Goal: Information Seeking & Learning: Learn about a topic

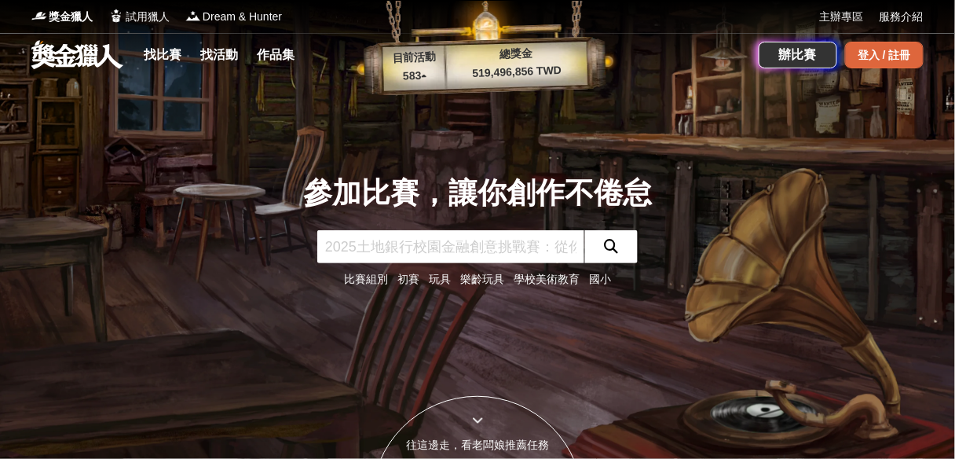
click at [885, 53] on div "登入 / 註冊" at bounding box center [884, 55] width 79 height 27
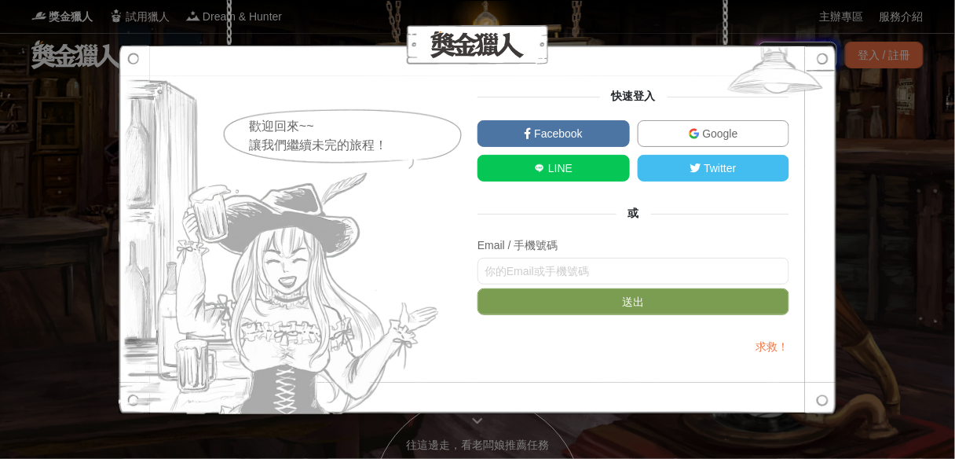
click at [716, 120] on link "Google" at bounding box center [714, 133] width 152 height 27
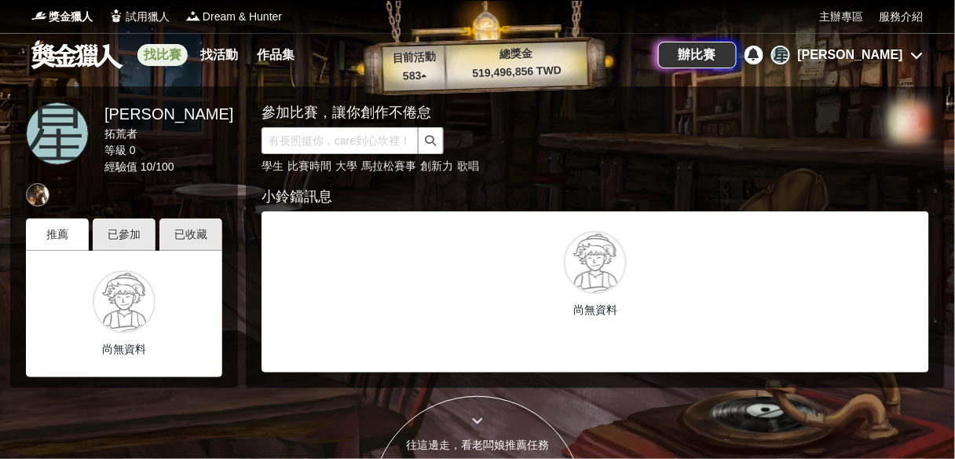
click at [174, 57] on link "找比賽" at bounding box center [162, 55] width 50 height 22
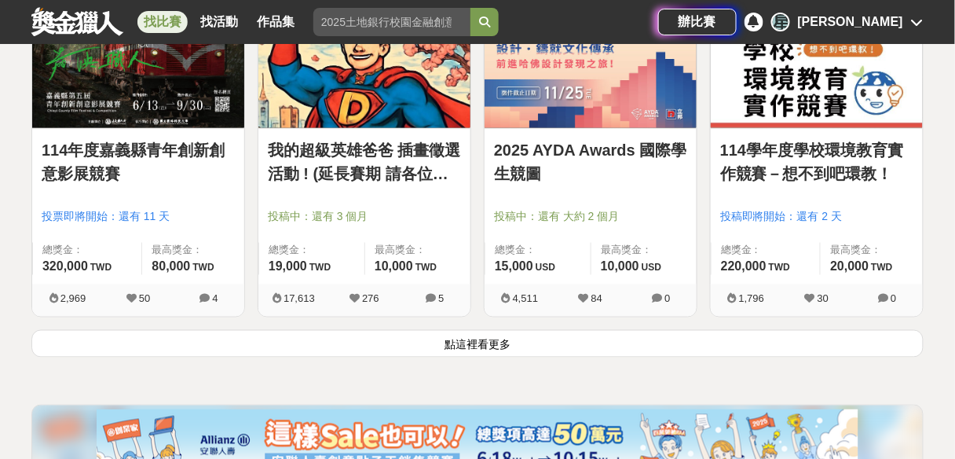
scroll to position [2010, 0]
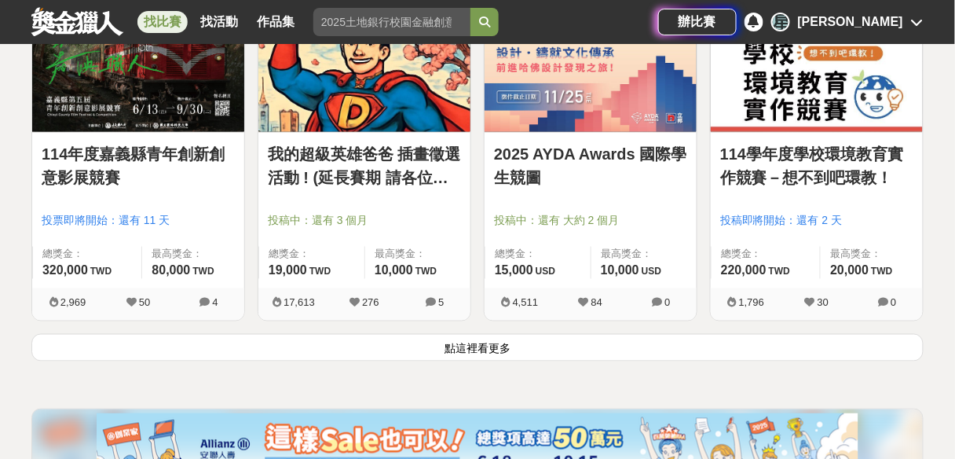
click at [428, 167] on link "我的超級英雄爸爸 插畫徵選活動 ! (延長賽期 請各位踴躍參與)" at bounding box center [364, 165] width 193 height 47
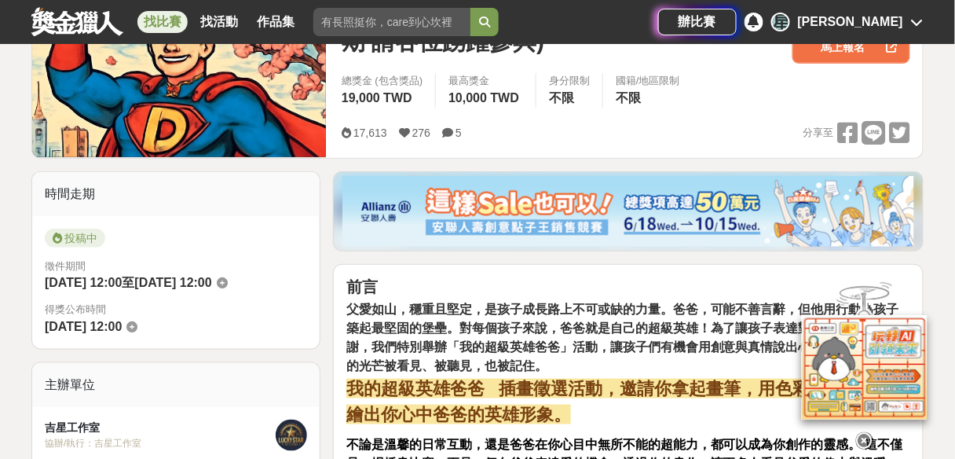
scroll to position [314, 0]
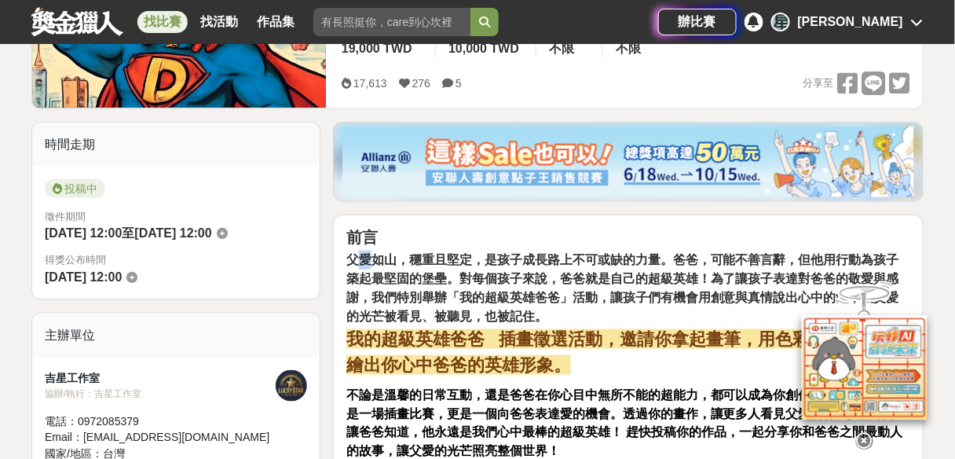
drag, startPoint x: 358, startPoint y: 267, endPoint x: 371, endPoint y: 261, distance: 13.7
click at [371, 261] on strong "父愛如山，穩重且堅定，是孩子成長路上不可或缺的力量。爸爸，可能不善言辭，但他用行動為孩子築起最堅固的堡壘。對每個孩子來說，爸爸就是自己的超級英雄！為了讓孩子表…" at bounding box center [622, 288] width 553 height 70
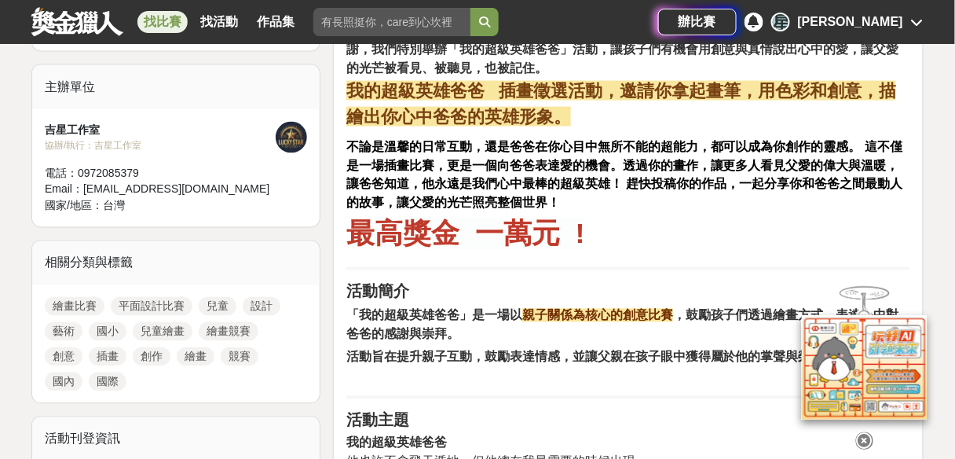
scroll to position [565, 0]
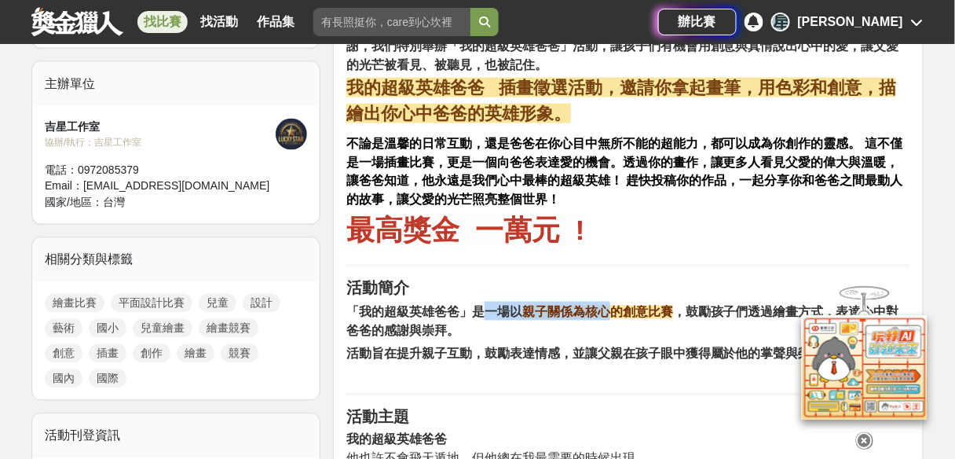
drag, startPoint x: 490, startPoint y: 312, endPoint x: 607, endPoint y: 302, distance: 117.5
click at [607, 302] on h2 "「我的超級英雄爸爸」是一場以 親子關係為核心的創意比賽 ，鼓勵孩子們透過繪畫方式，表達心中對爸爸的感謝與崇拜。" at bounding box center [628, 321] width 564 height 38
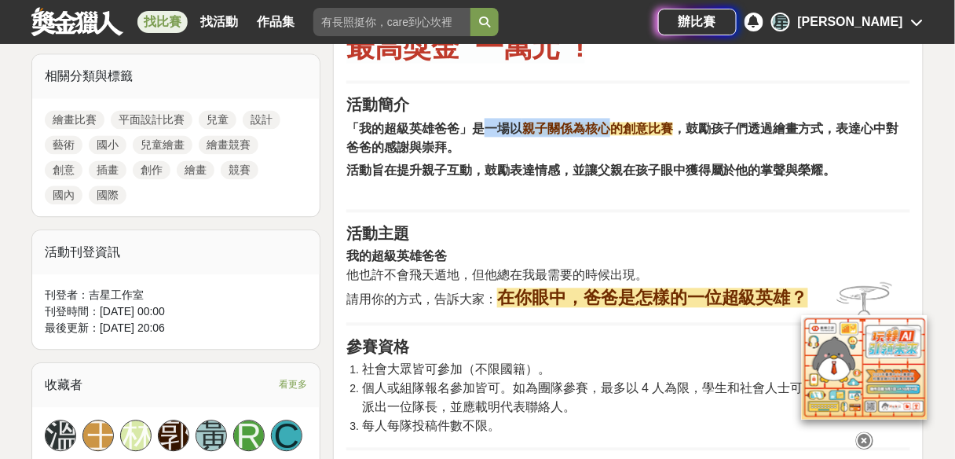
scroll to position [754, 0]
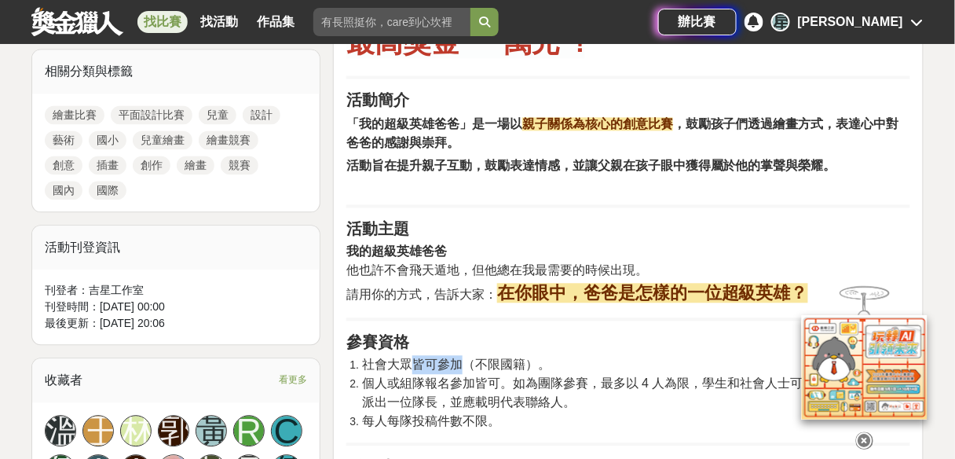
drag, startPoint x: 409, startPoint y: 360, endPoint x: 465, endPoint y: 354, distance: 56.0
click at [465, 357] on span "社會大眾皆可參加（不限國籍）。" at bounding box center [456, 363] width 188 height 13
click at [523, 357] on span "社會大眾皆可參加（不限國籍）。" at bounding box center [456, 363] width 188 height 13
drag, startPoint x: 395, startPoint y: 380, endPoint x: 485, endPoint y: 377, distance: 90.3
click at [484, 379] on span "個人或組隊報名參加皆可。如為團隊參賽，最多以 4 人為限，學生和社會人士可混合組隊。團體需派出一位隊長，並應載明代表聯絡人。" at bounding box center [633, 392] width 542 height 32
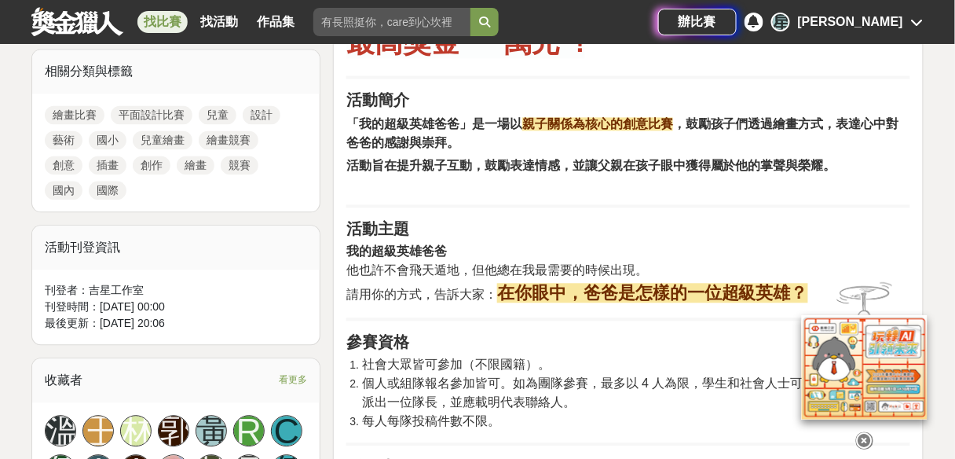
click at [598, 366] on li "社會大眾皆可參加（不限國籍）。" at bounding box center [636, 364] width 548 height 19
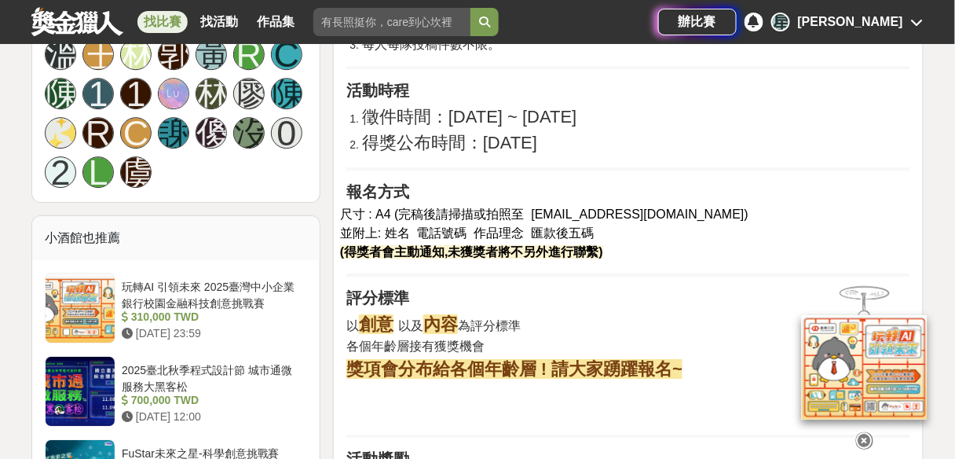
scroll to position [1131, 0]
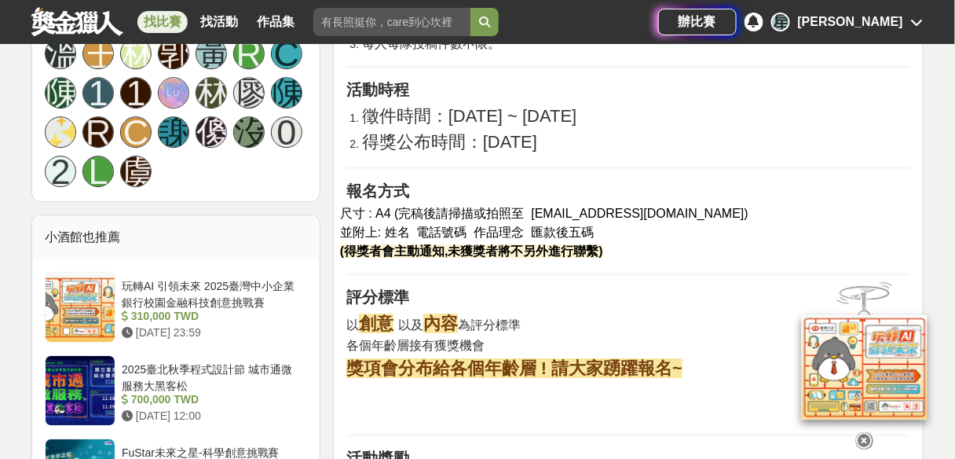
drag, startPoint x: 392, startPoint y: 214, endPoint x: 645, endPoint y: 228, distance: 253.2
click at [641, 226] on p "尺寸 : A4 ( 完稿後請掃描或拍照至 [EMAIL_ADDRESS][DOMAIN_NAME] ) 並附上: 姓名 電話號碼 作品理念 匯款後五碼 (得獎…" at bounding box center [625, 232] width 570 height 57
click at [672, 246] on p "尺寸 : A4 ( 完稿後請掃描或拍照至 [EMAIL_ADDRESS][DOMAIN_NAME] ) 並附上: 姓名 電話號碼 作品理念 匯款後五碼 (得獎…" at bounding box center [625, 232] width 570 height 57
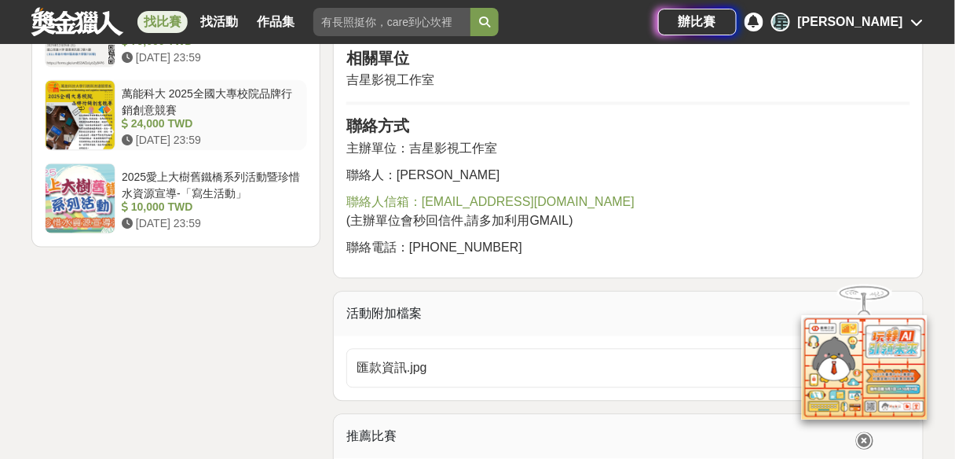
scroll to position [2136, 0]
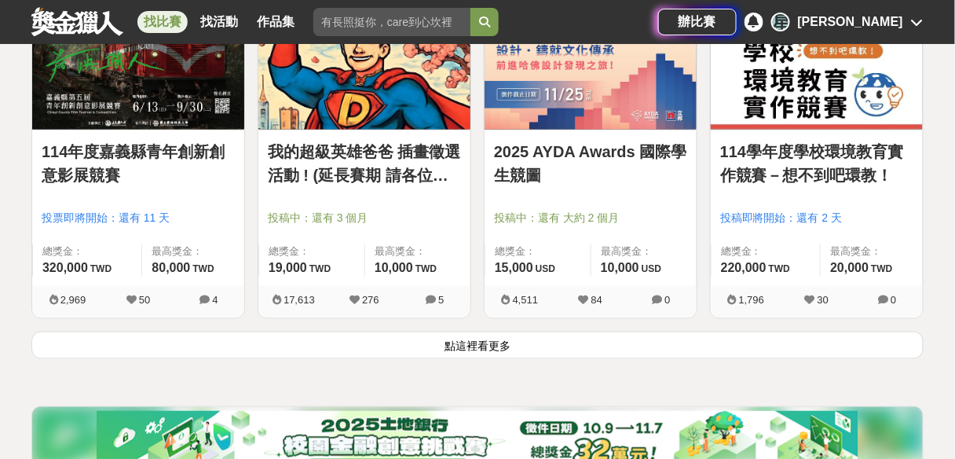
scroll to position [2010, 0]
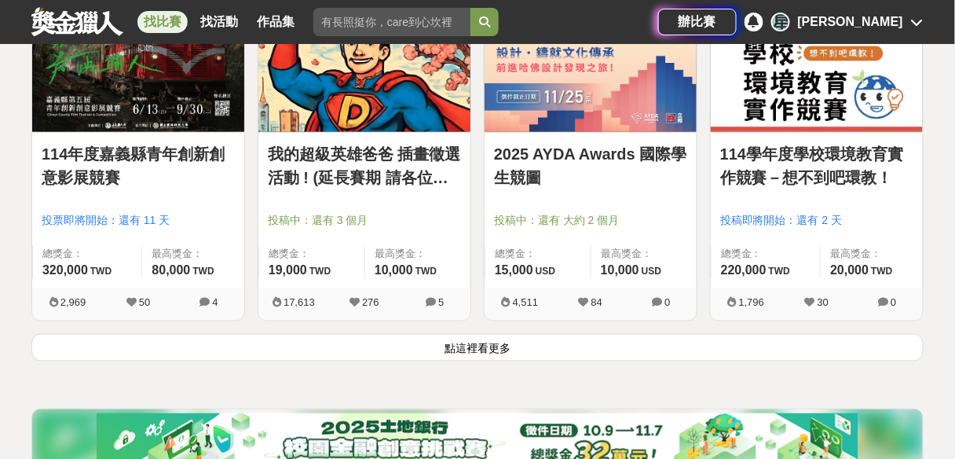
click at [464, 342] on button "點這裡看更多" at bounding box center [477, 347] width 892 height 27
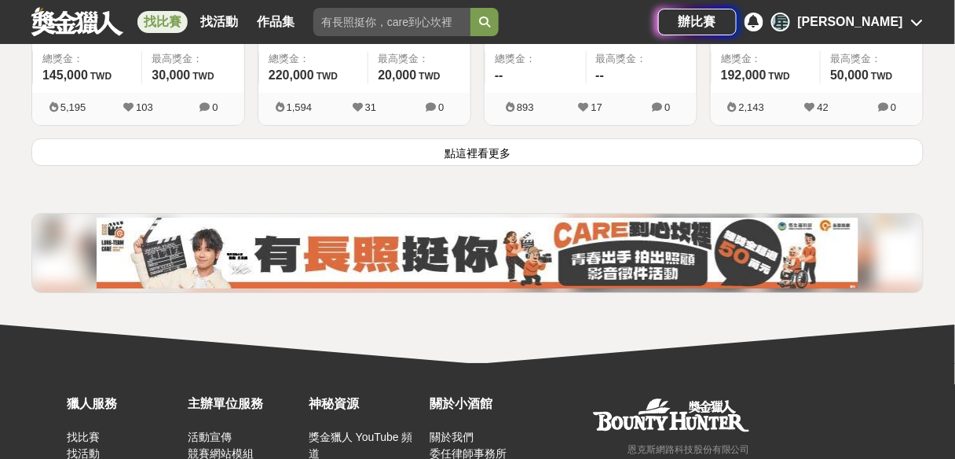
scroll to position [4208, 0]
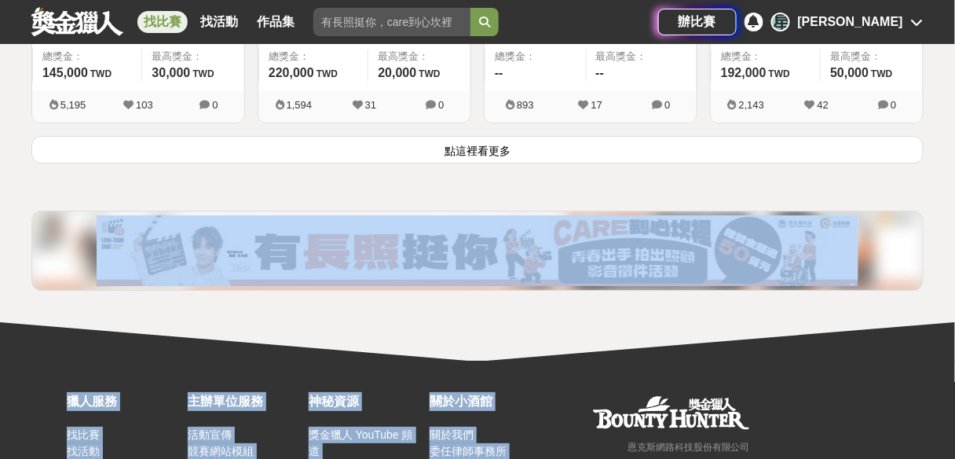
drag, startPoint x: 955, startPoint y: 413, endPoint x: 956, endPoint y: 298, distance: 114.6
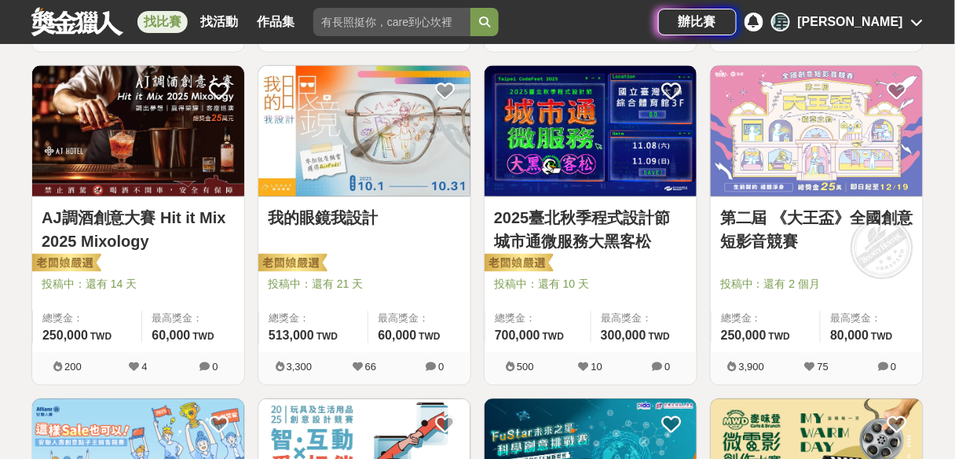
scroll to position [0, 0]
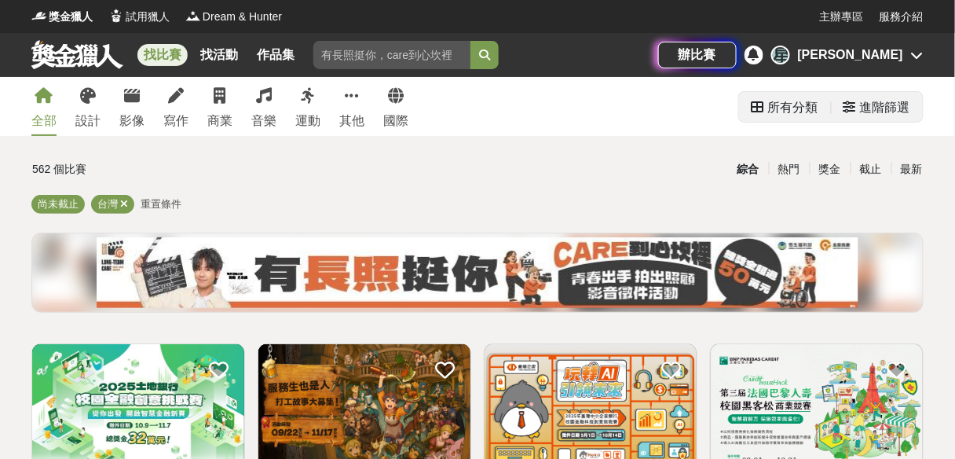
click at [886, 106] on div "進階篩選" at bounding box center [885, 107] width 50 height 31
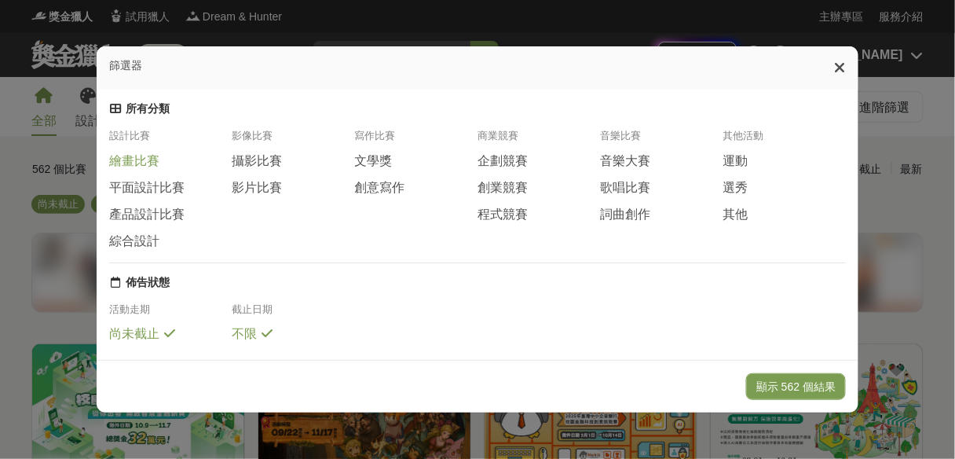
click at [158, 165] on div "繪畫比賽" at bounding box center [170, 160] width 122 height 17
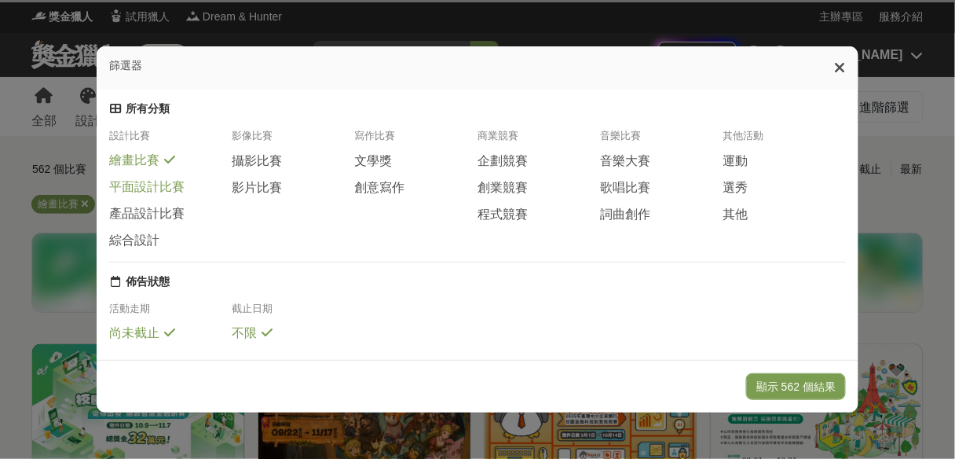
drag, startPoint x: 157, startPoint y: 188, endPoint x: 155, endPoint y: 198, distance: 9.7
click at [156, 188] on span "平面設計比賽" at bounding box center [146, 187] width 75 height 16
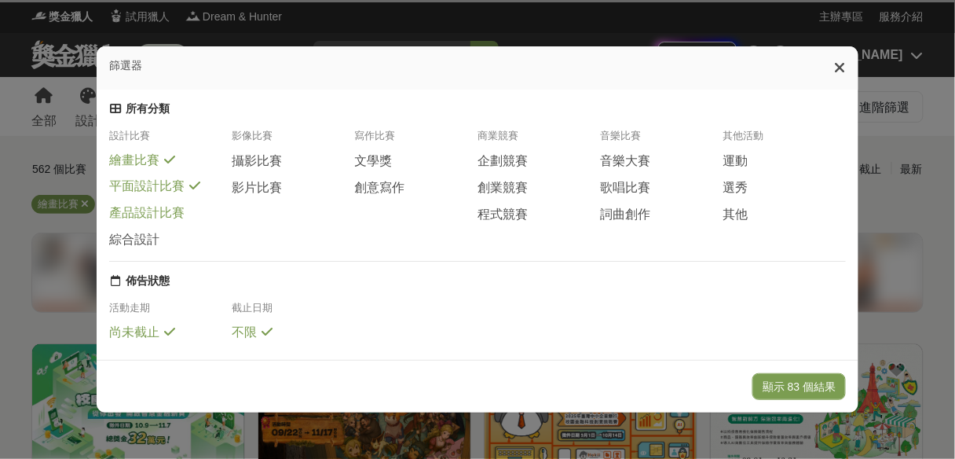
click at [151, 221] on span "產品設計比賽" at bounding box center [146, 213] width 75 height 16
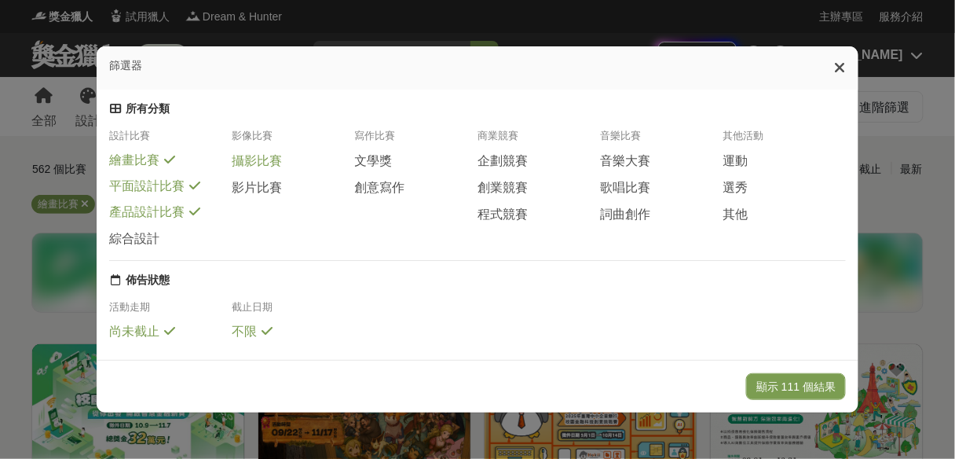
click at [257, 165] on span "攝影比賽" at bounding box center [257, 161] width 50 height 16
drag, startPoint x: 364, startPoint y: 170, endPoint x: 364, endPoint y: 181, distance: 10.2
click at [364, 170] on span "文學獎" at bounding box center [374, 161] width 38 height 16
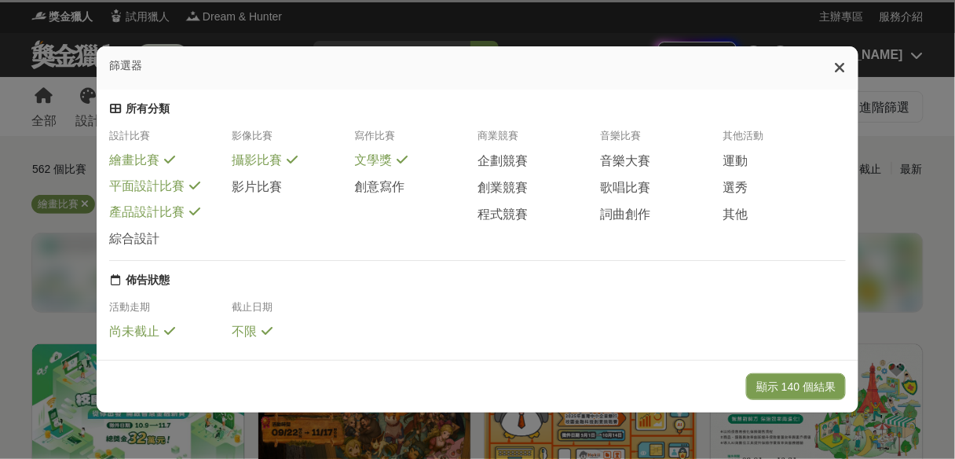
drag, startPoint x: 373, startPoint y: 199, endPoint x: 424, endPoint y: 247, distance: 70.0
click at [373, 196] on span "創意寫作" at bounding box center [380, 187] width 50 height 16
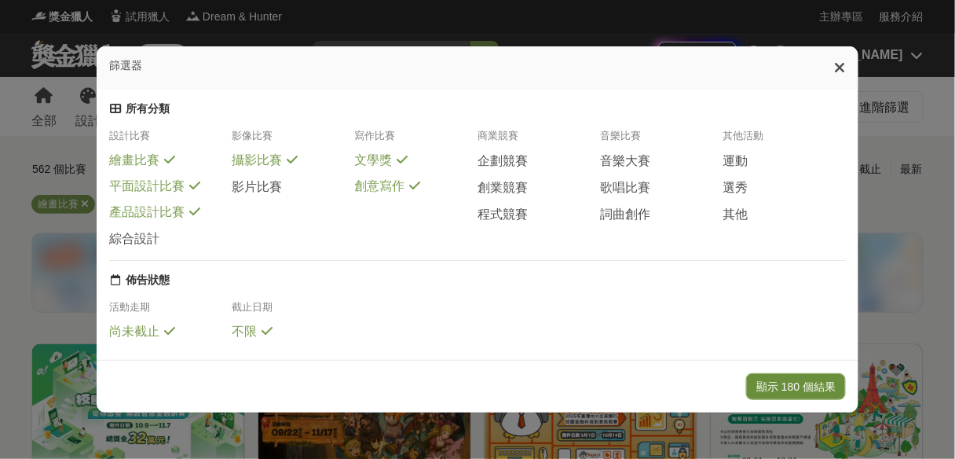
click at [800, 385] on button "顯示 180 個結果" at bounding box center [796, 386] width 100 height 27
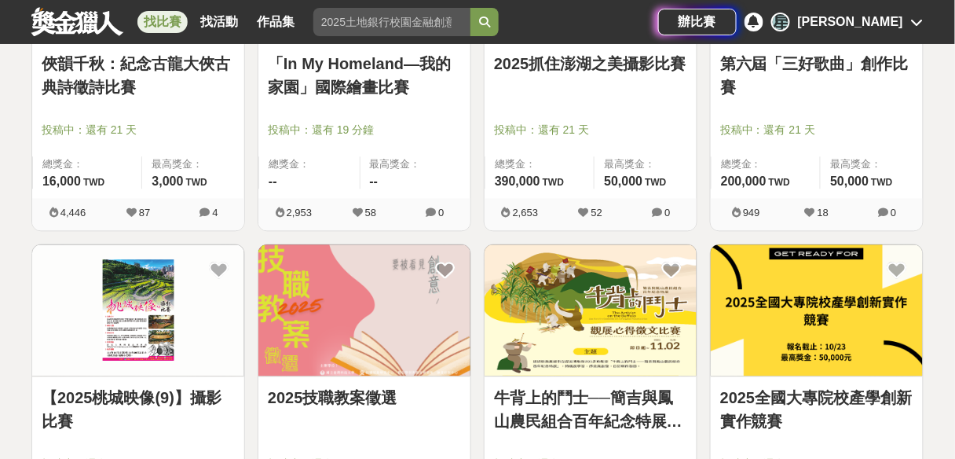
scroll to position [3769, 0]
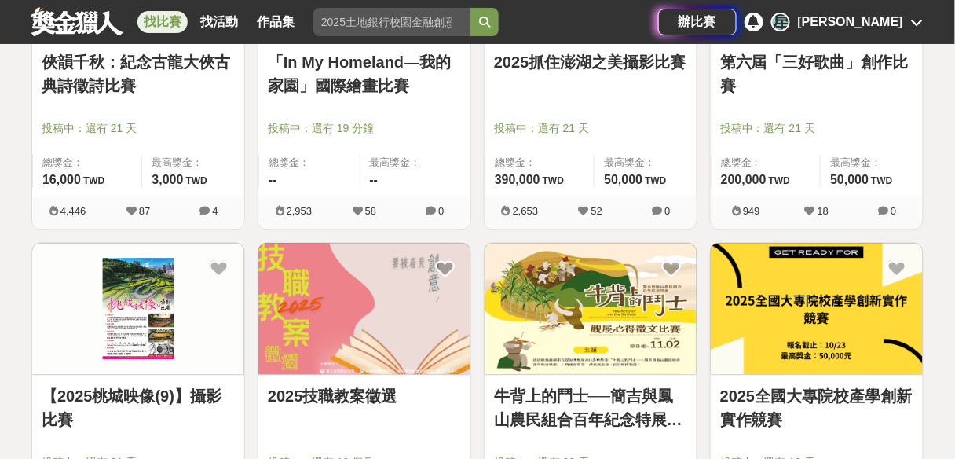
click at [368, 70] on link "「In My Homeland—我的家園」國際繪畫比賽" at bounding box center [364, 73] width 193 height 47
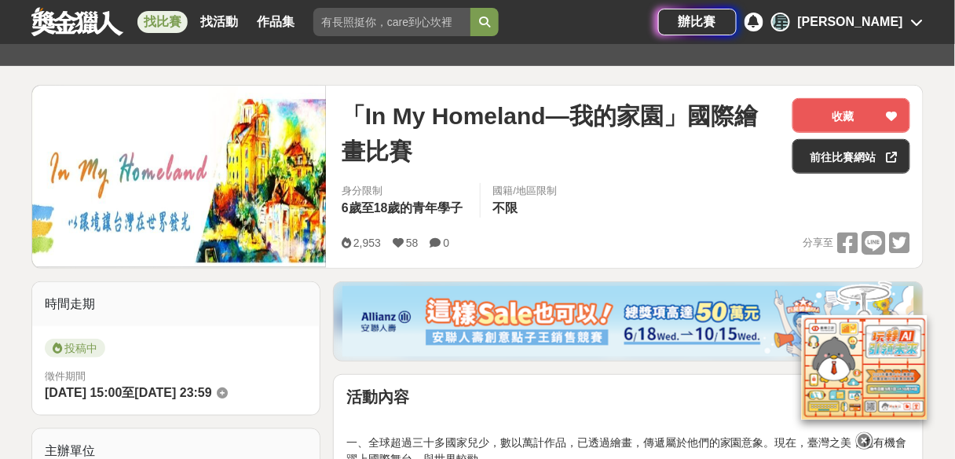
scroll to position [377, 0]
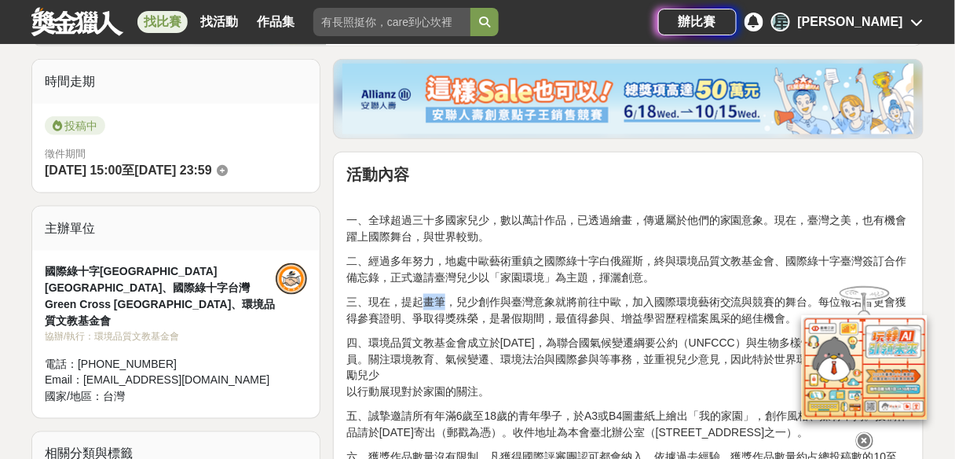
drag, startPoint x: 425, startPoint y: 304, endPoint x: 445, endPoint y: 298, distance: 21.4
click at [445, 298] on p "三、現在，提起畫筆，兒少創作與臺灣意象就將前往中歐，加入國際環境藝術交流與競賽的舞台。每位報名者更會獲得參賽證明、爭取得獎殊榮，是暑假期間，最值得參與、增益學…" at bounding box center [628, 310] width 564 height 33
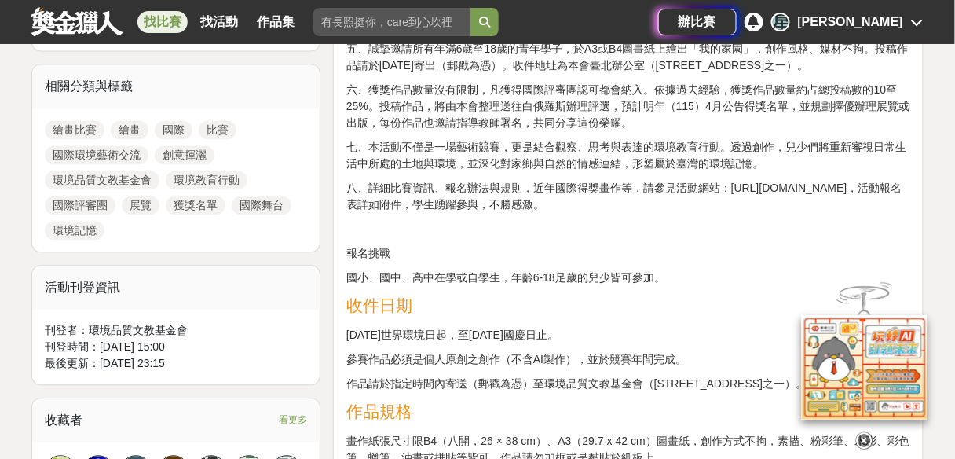
scroll to position [754, 0]
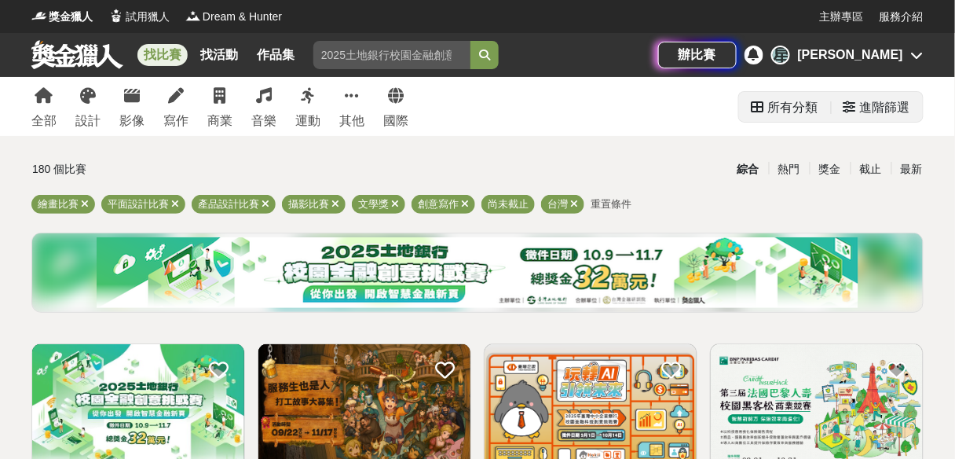
click at [898, 119] on div "進階篩選" at bounding box center [885, 107] width 50 height 31
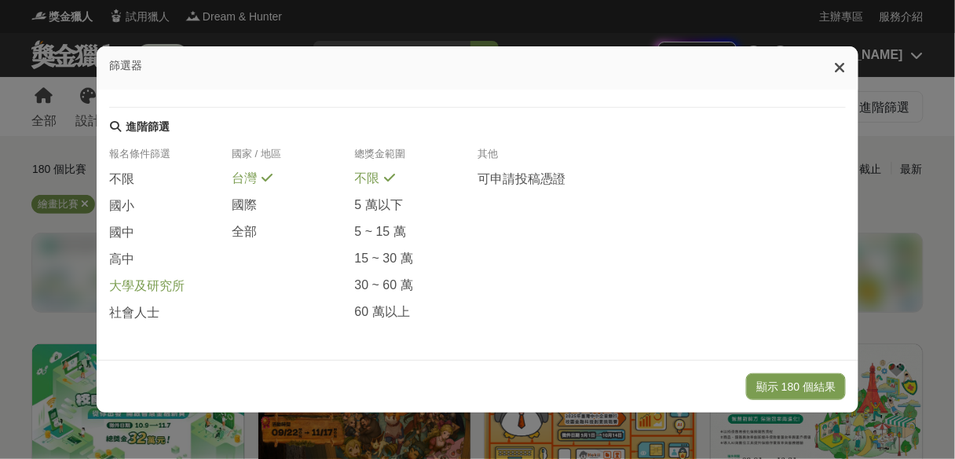
scroll to position [377, 0]
click at [151, 289] on span "大學及研究所" at bounding box center [146, 286] width 75 height 16
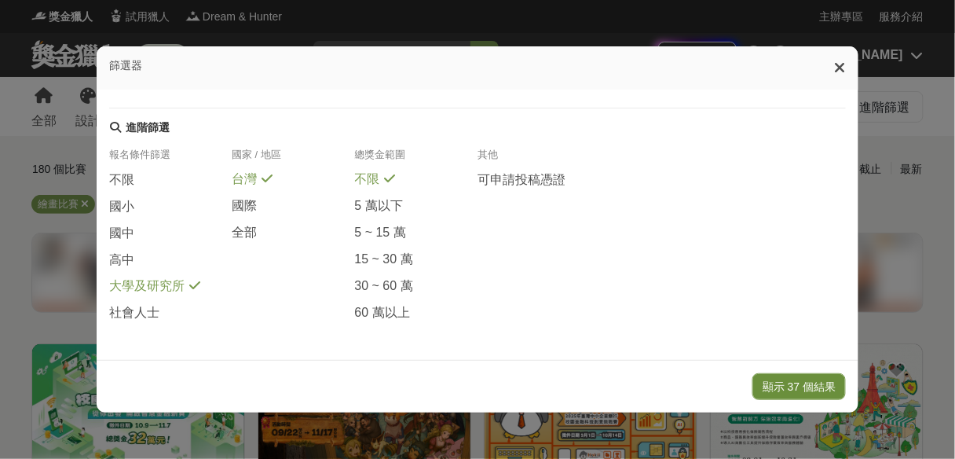
click at [842, 389] on button "顯示 37 個結果" at bounding box center [798, 386] width 93 height 27
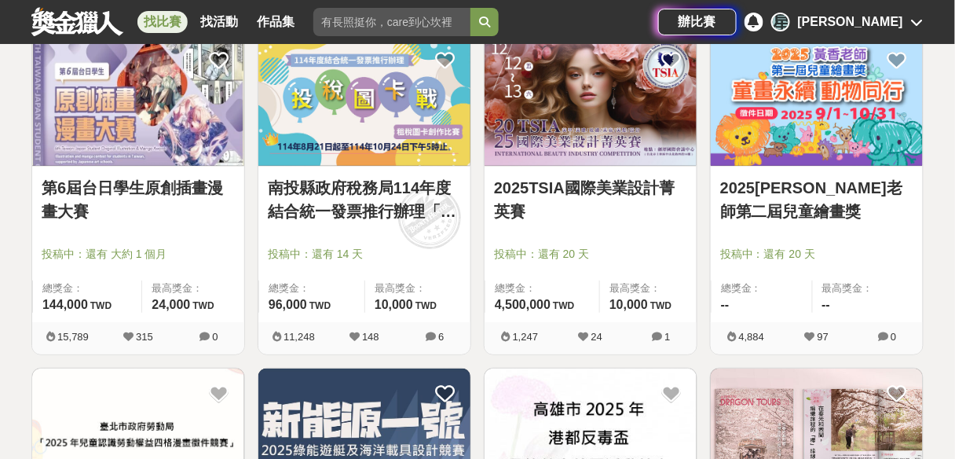
scroll to position [4648, 0]
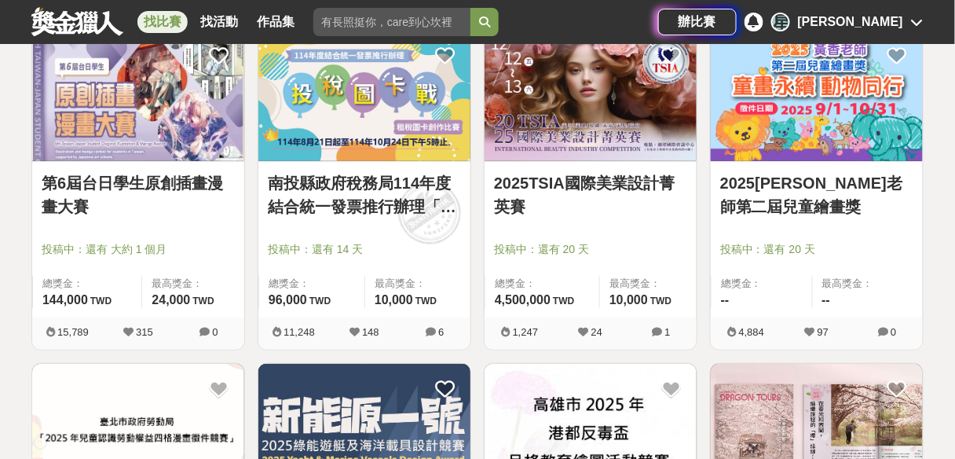
click at [869, 130] on img at bounding box center [817, 95] width 212 height 131
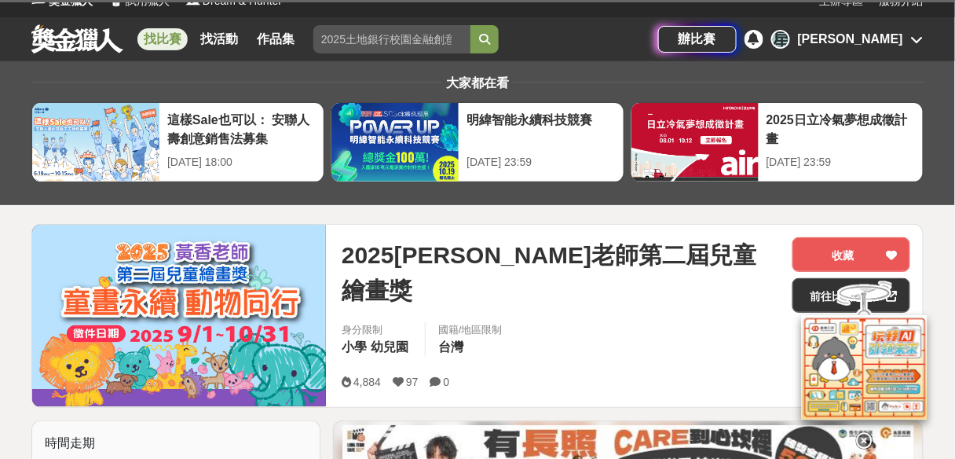
scroll to position [188, 0]
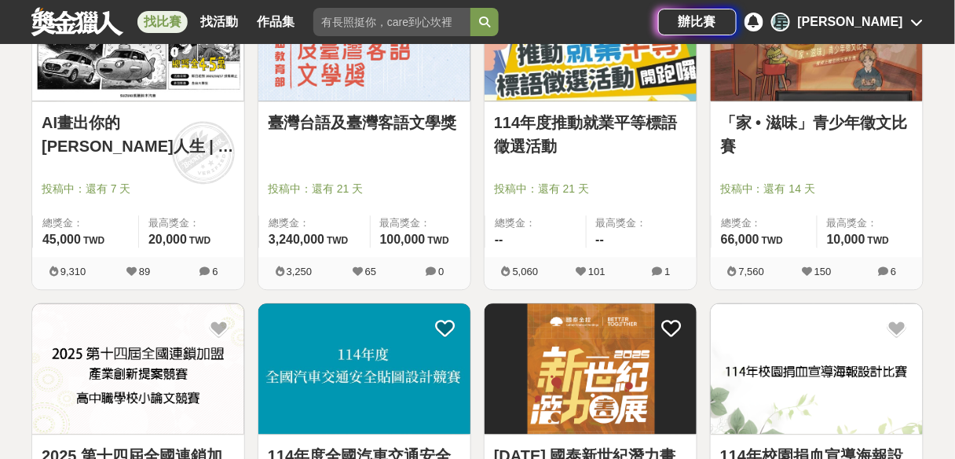
scroll to position [6774, 0]
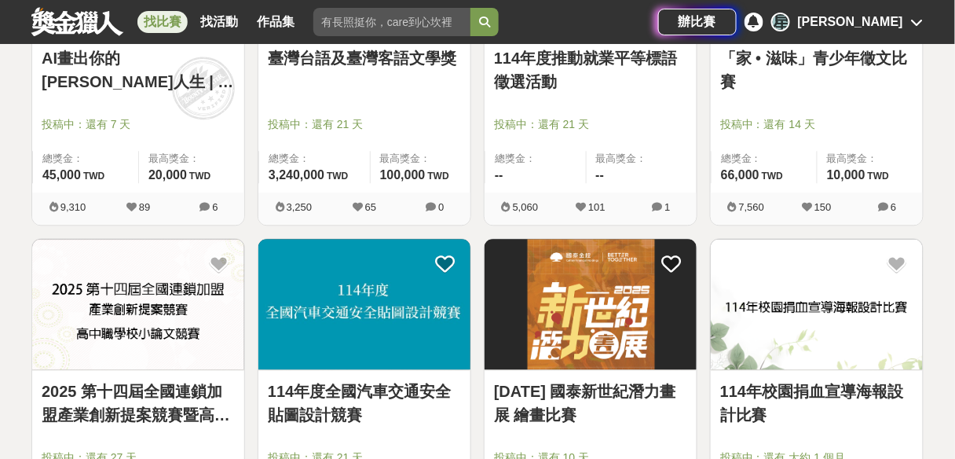
click at [835, 319] on img at bounding box center [817, 304] width 212 height 131
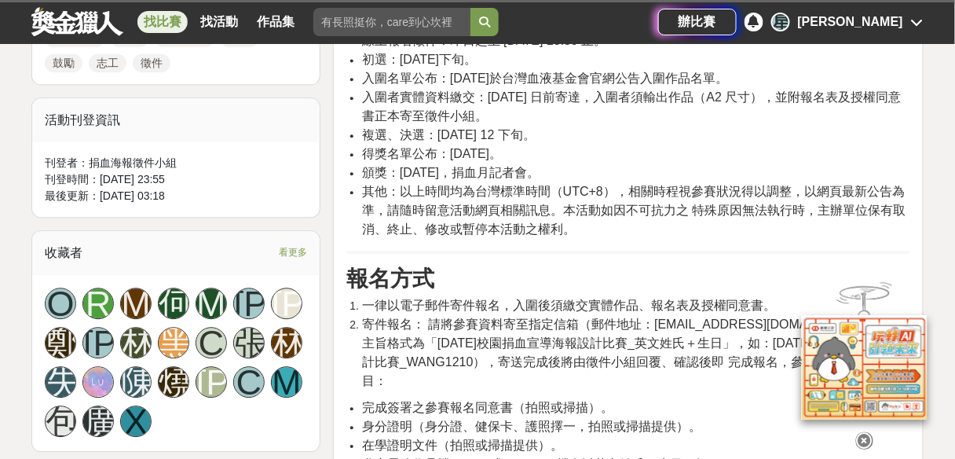
scroll to position [879, 0]
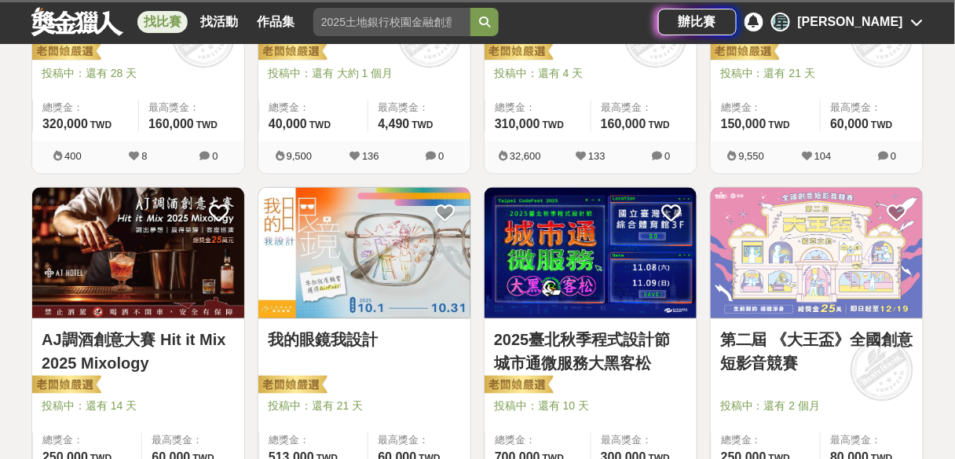
scroll to position [503, 0]
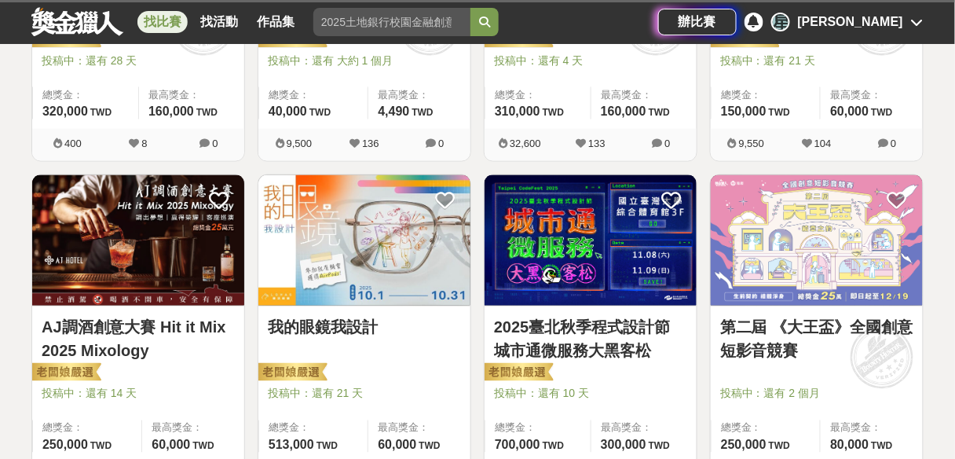
click at [365, 217] on img at bounding box center [364, 240] width 212 height 131
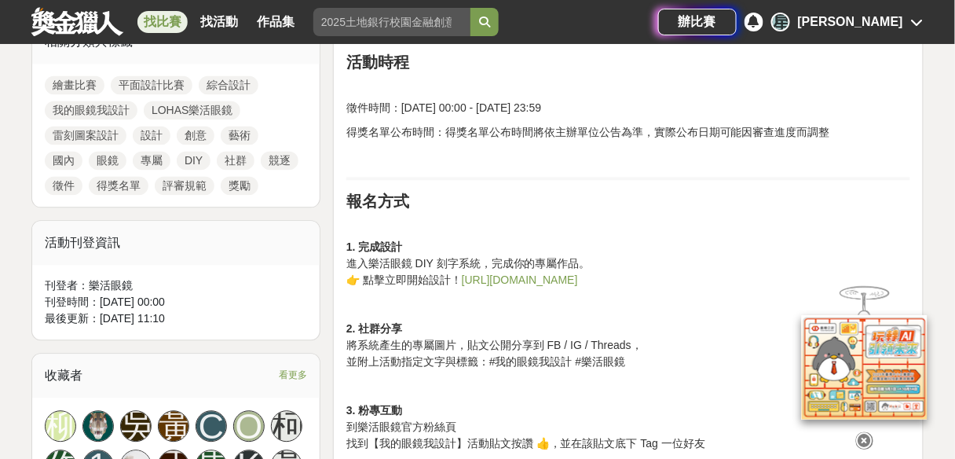
scroll to position [754, 0]
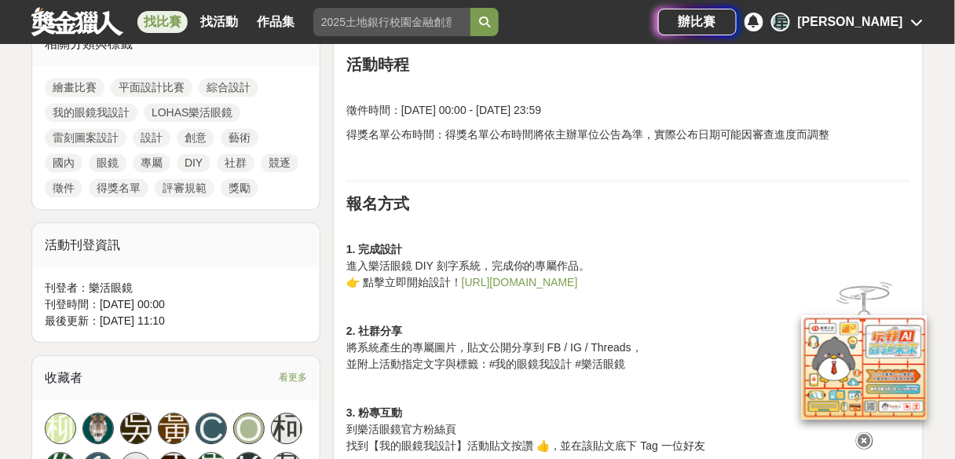
click at [554, 276] on link "[URL][DOMAIN_NAME]" at bounding box center [520, 282] width 116 height 13
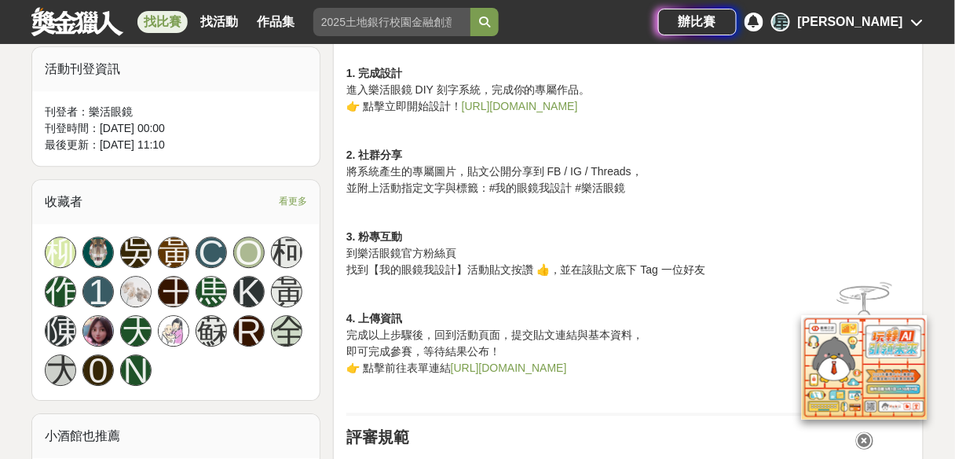
scroll to position [942, 0]
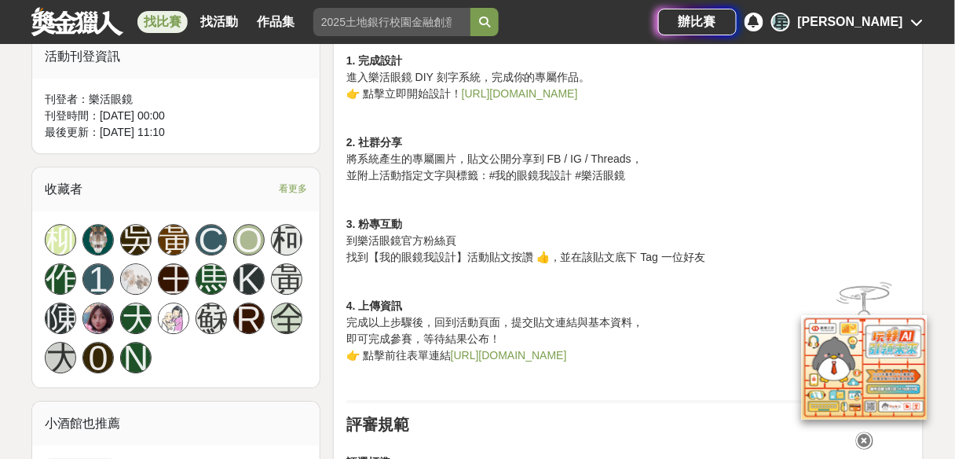
click at [510, 350] on link "[URL][DOMAIN_NAME]" at bounding box center [509, 355] width 116 height 13
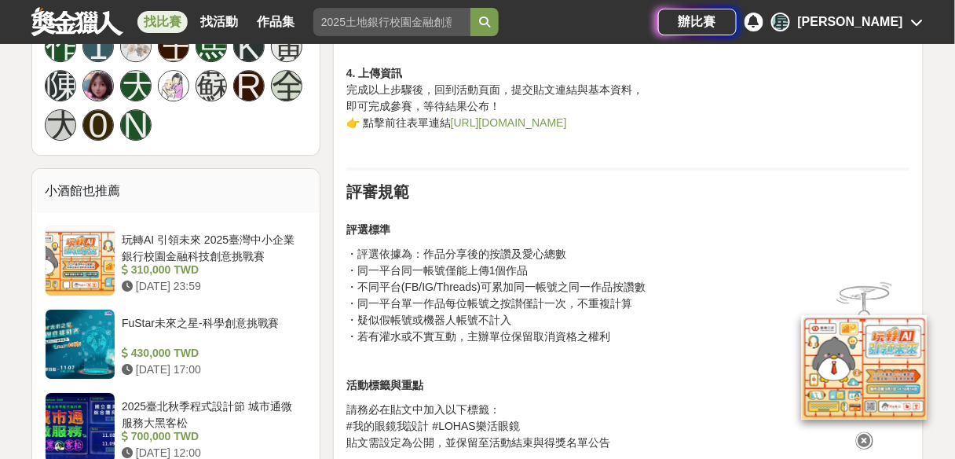
scroll to position [1193, 0]
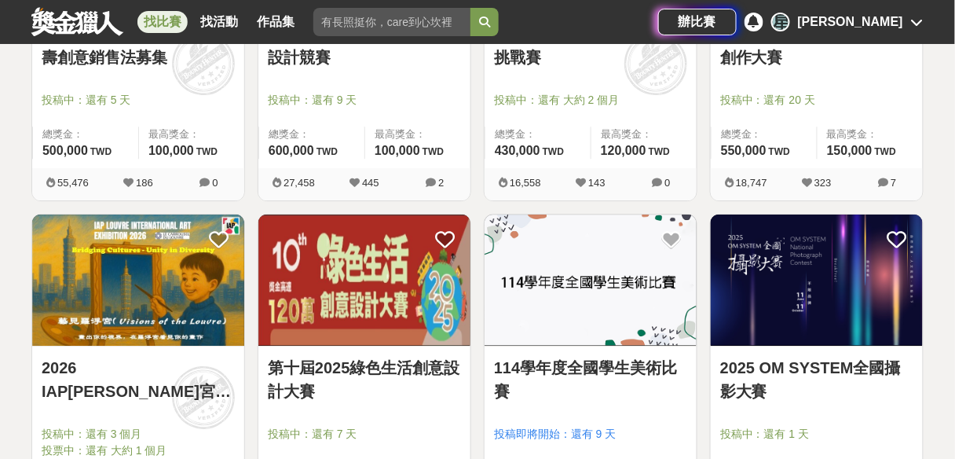
scroll to position [1131, 0]
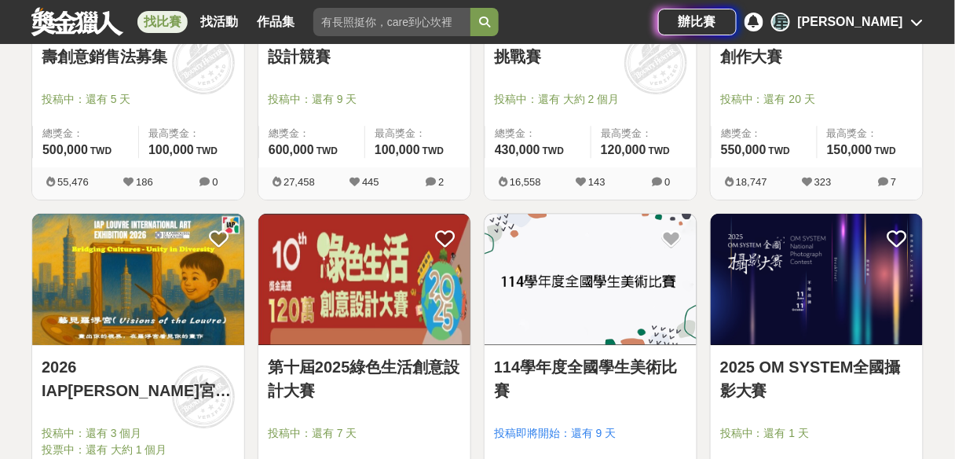
click at [853, 294] on img at bounding box center [817, 279] width 212 height 131
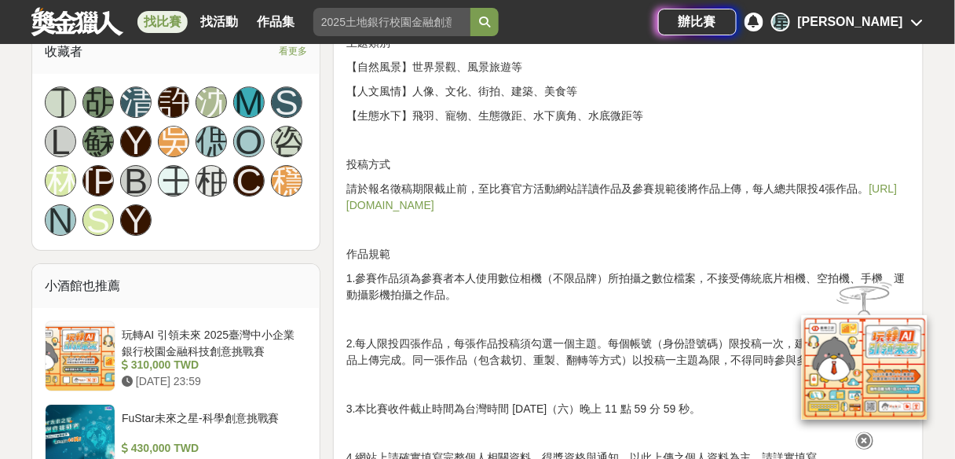
scroll to position [1193, 0]
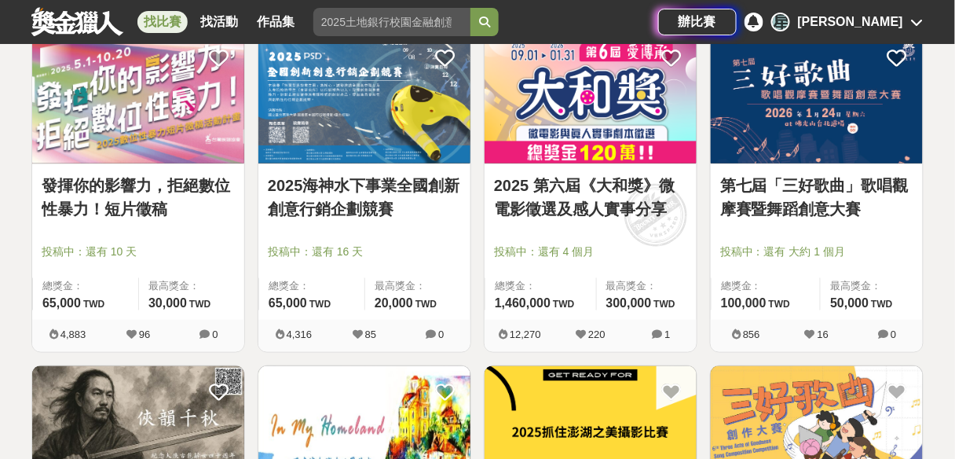
scroll to position [3392, 0]
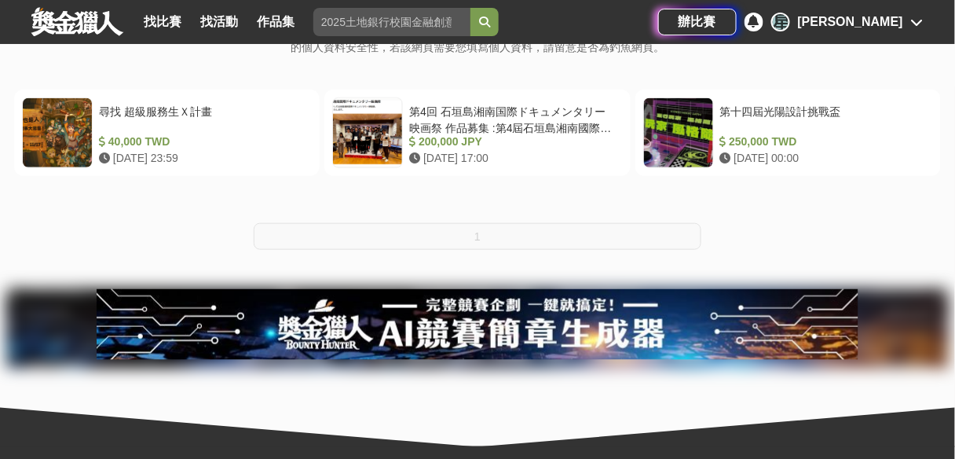
scroll to position [314, 0]
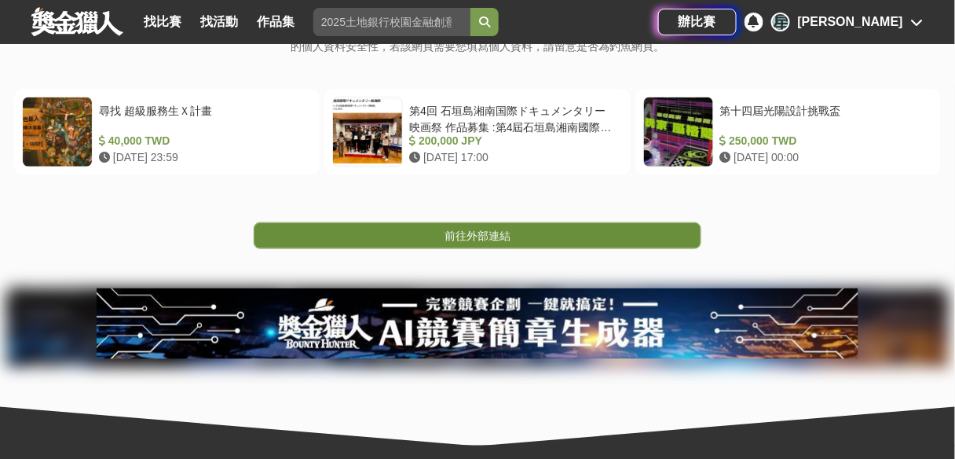
click at [606, 238] on link "前往外部連結" at bounding box center [478, 235] width 448 height 27
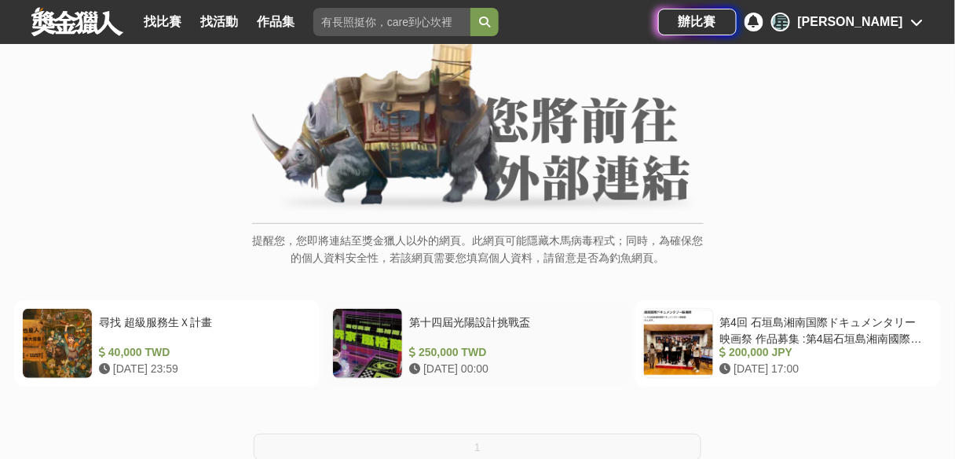
scroll to position [126, 0]
